Goal: Feedback & Contribution: Submit feedback/report problem

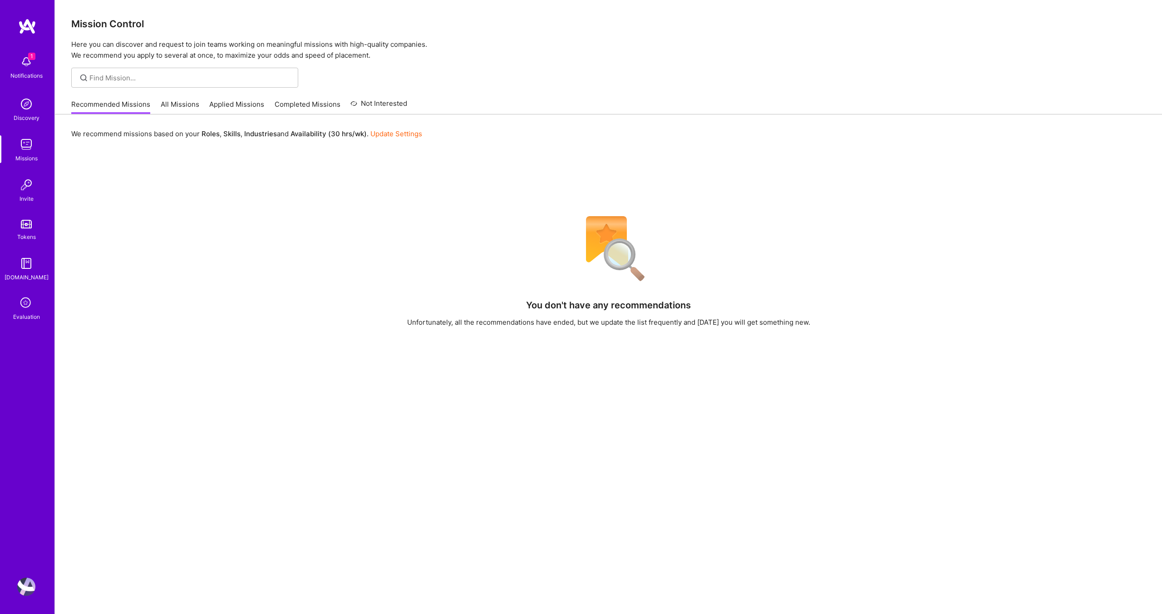
click at [23, 303] on icon at bounding box center [26, 303] width 17 height 17
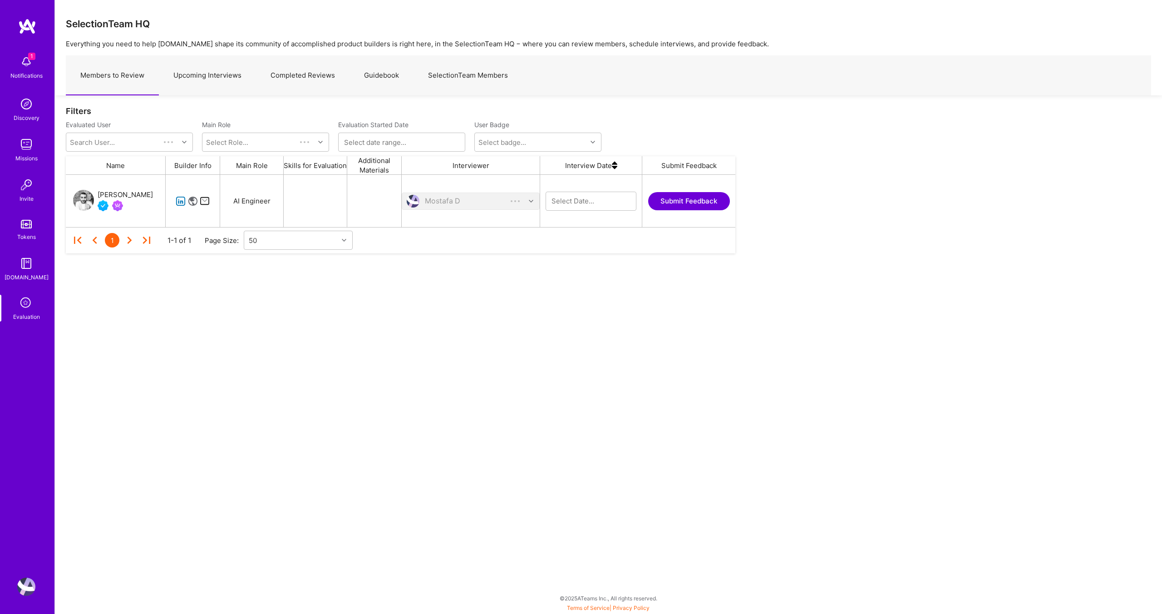
scroll to position [52, 670]
click at [196, 82] on link "Upcoming Interviews" at bounding box center [207, 75] width 97 height 39
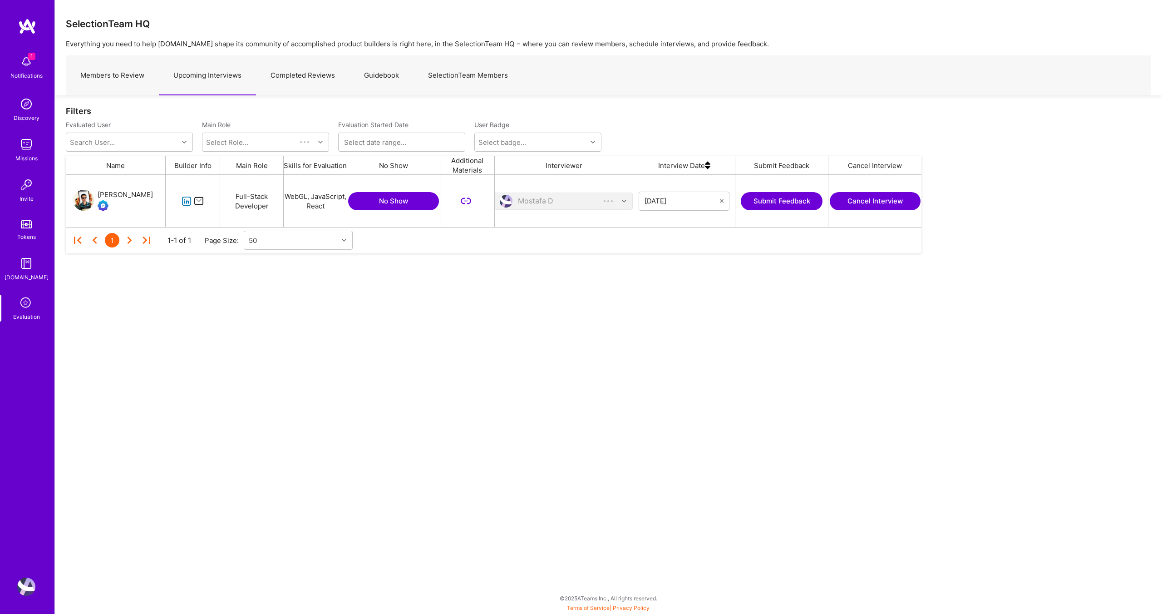
scroll to position [52, 856]
click at [182, 200] on icon "grid" at bounding box center [187, 201] width 10 height 10
click at [787, 198] on button "Submit Feedback" at bounding box center [782, 201] width 82 height 18
